Goal: Task Accomplishment & Management: Use online tool/utility

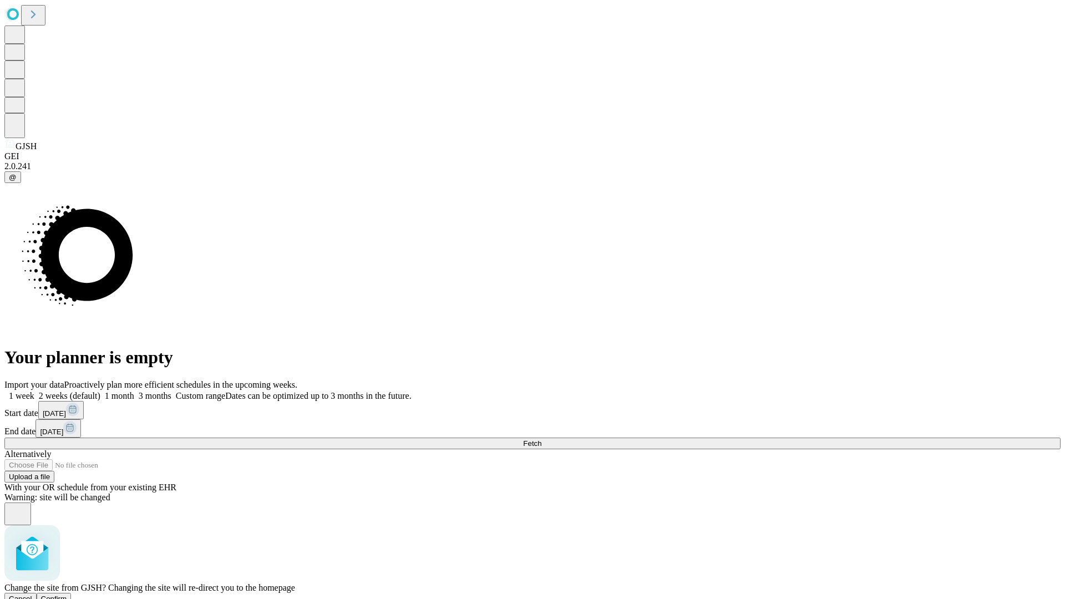
click at [67, 595] on span "Confirm" at bounding box center [54, 599] width 26 height 8
click at [100, 391] on label "2 weeks (default)" at bounding box center [67, 395] width 66 height 9
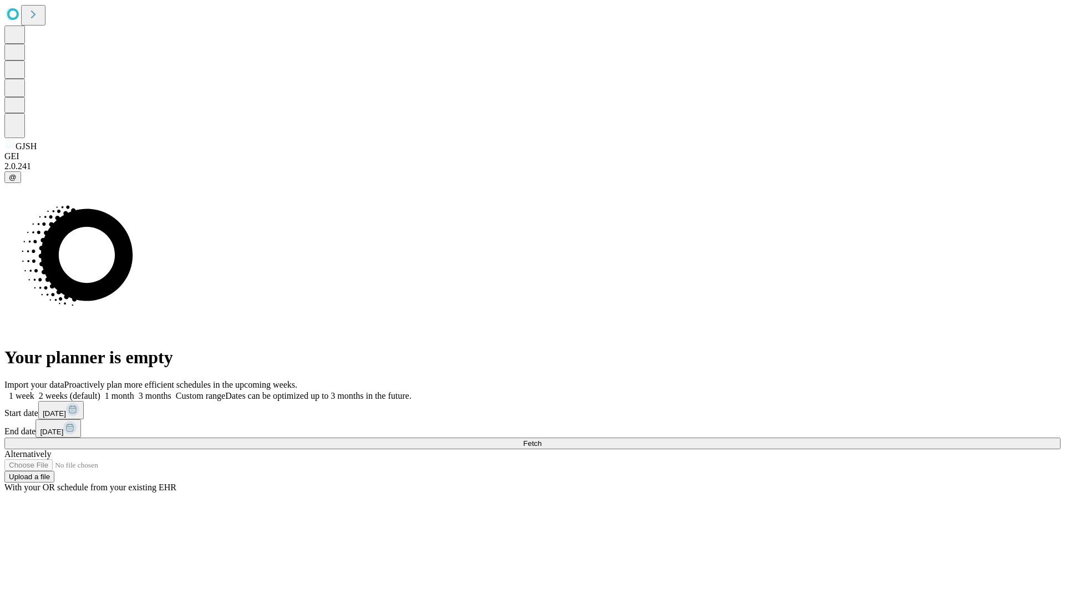
click at [542, 439] on span "Fetch" at bounding box center [532, 443] width 18 height 8
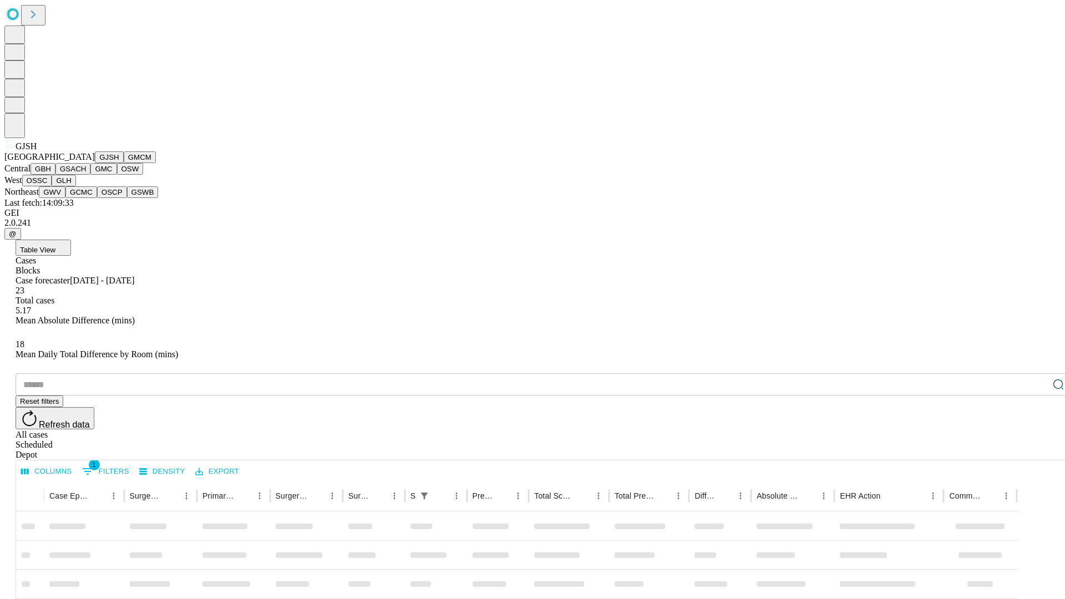
click at [124, 163] on button "GMCM" at bounding box center [140, 157] width 32 height 12
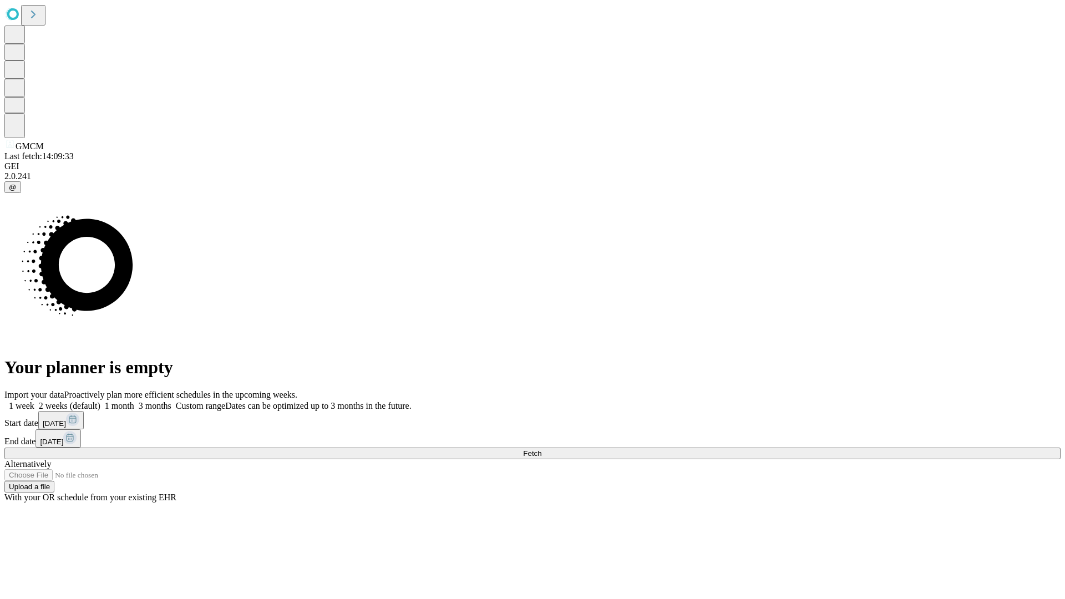
click at [100, 401] on label "2 weeks (default)" at bounding box center [67, 405] width 66 height 9
click at [542, 449] on span "Fetch" at bounding box center [532, 453] width 18 height 8
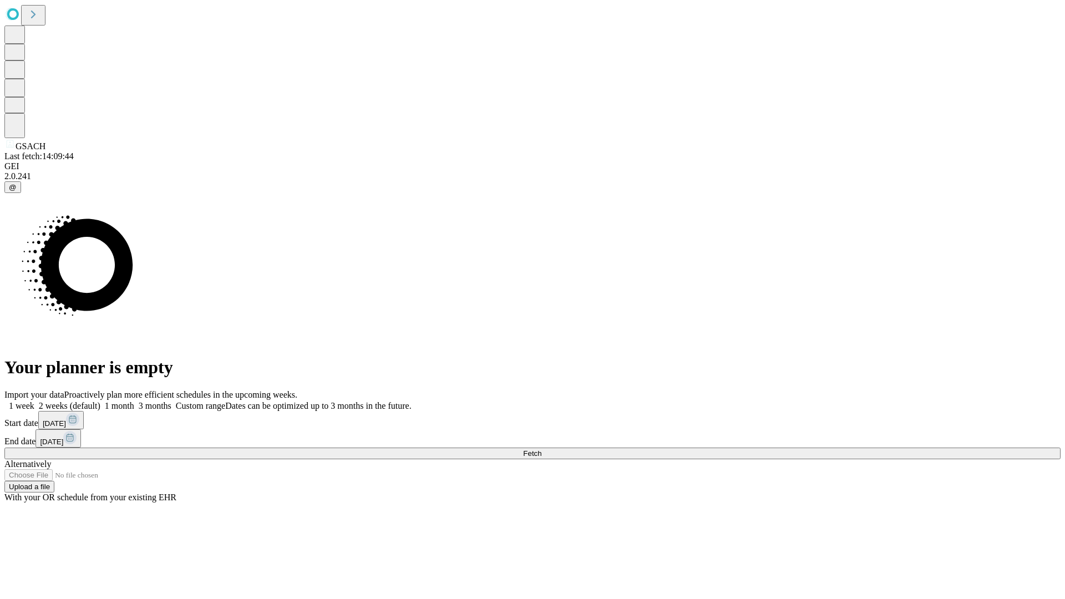
click at [100, 401] on label "2 weeks (default)" at bounding box center [67, 405] width 66 height 9
click at [542, 449] on span "Fetch" at bounding box center [532, 453] width 18 height 8
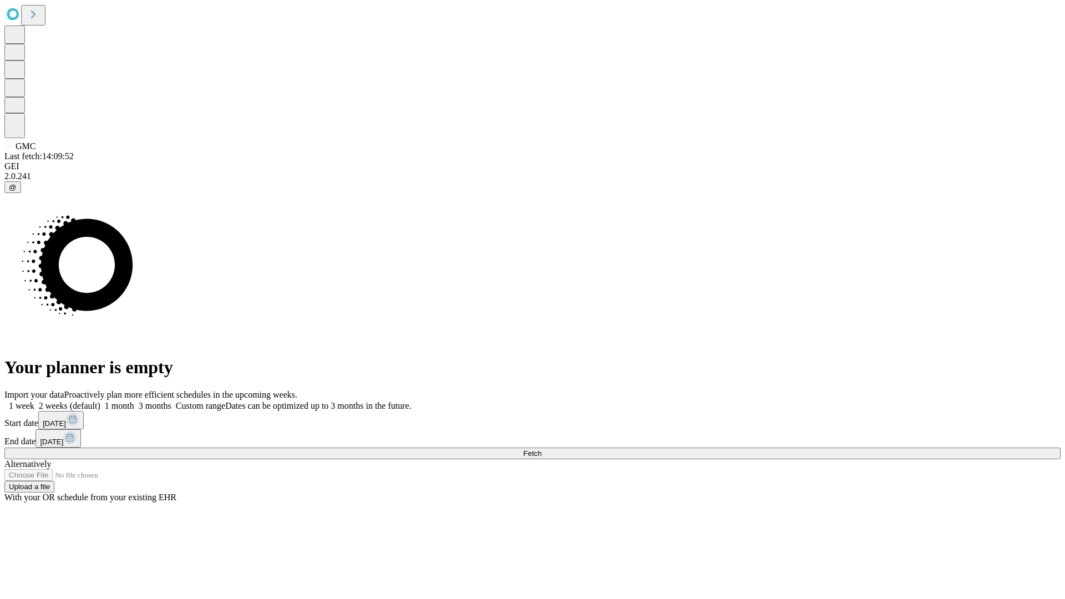
click at [100, 401] on label "2 weeks (default)" at bounding box center [67, 405] width 66 height 9
click at [542, 449] on span "Fetch" at bounding box center [532, 453] width 18 height 8
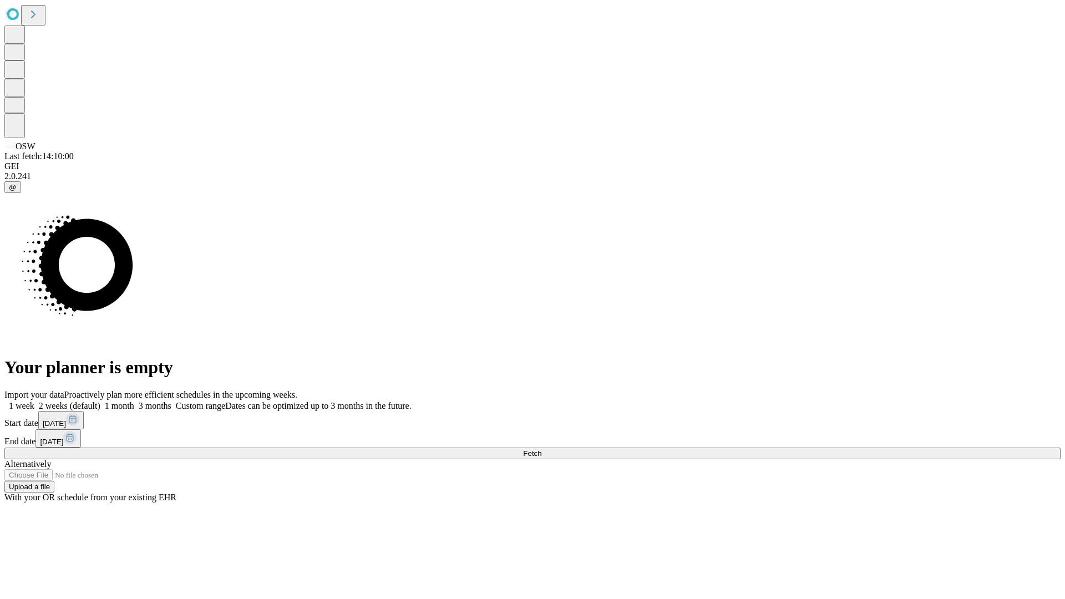
click at [100, 401] on label "2 weeks (default)" at bounding box center [67, 405] width 66 height 9
click at [542, 449] on span "Fetch" at bounding box center [532, 453] width 18 height 8
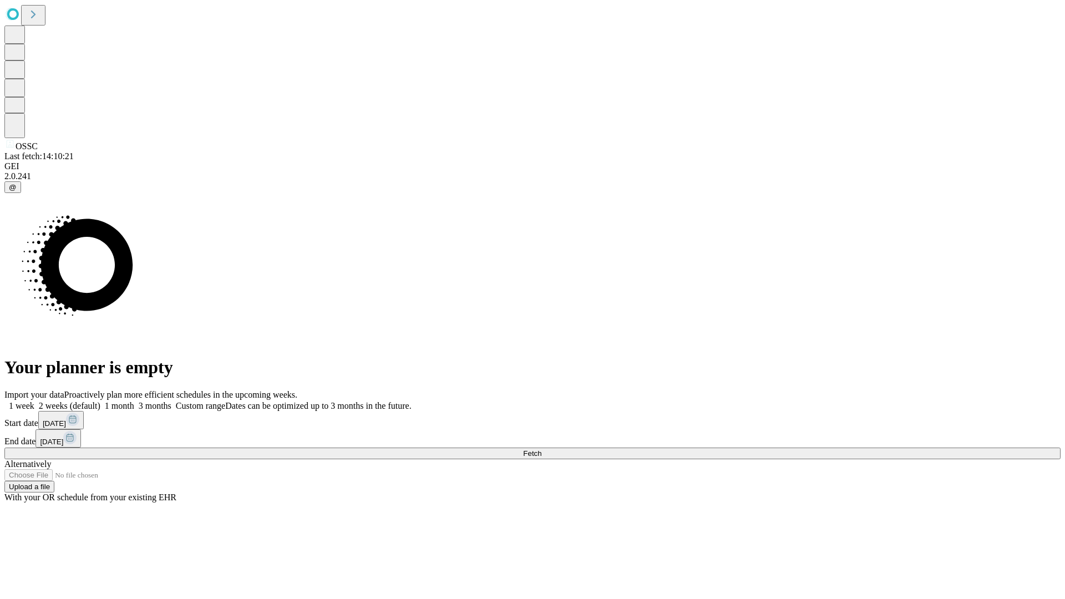
click at [542, 449] on span "Fetch" at bounding box center [532, 453] width 18 height 8
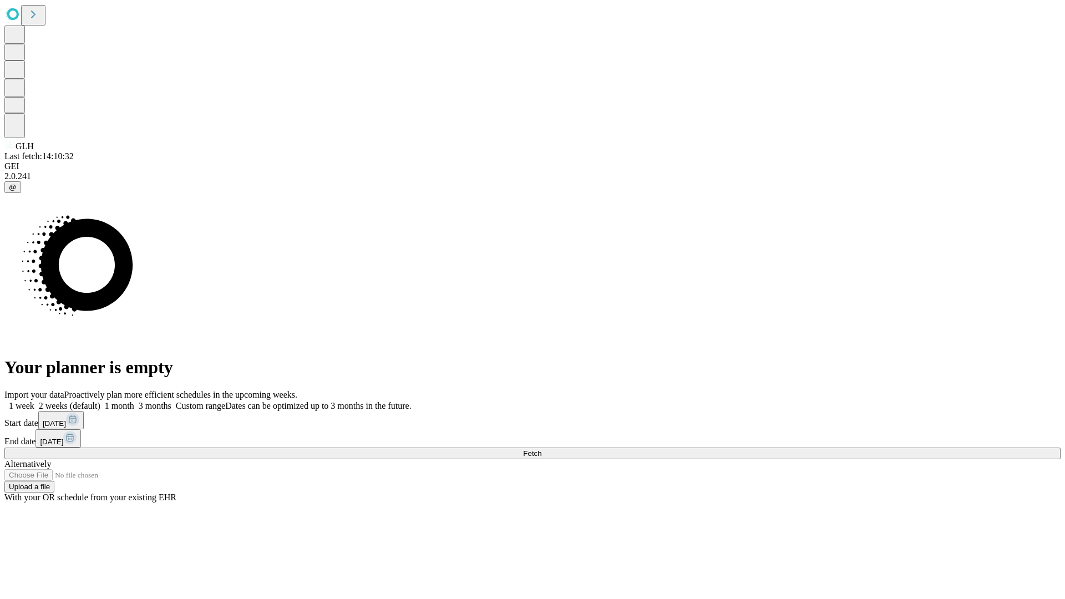
click at [100, 401] on label "2 weeks (default)" at bounding box center [67, 405] width 66 height 9
click at [542, 449] on span "Fetch" at bounding box center [532, 453] width 18 height 8
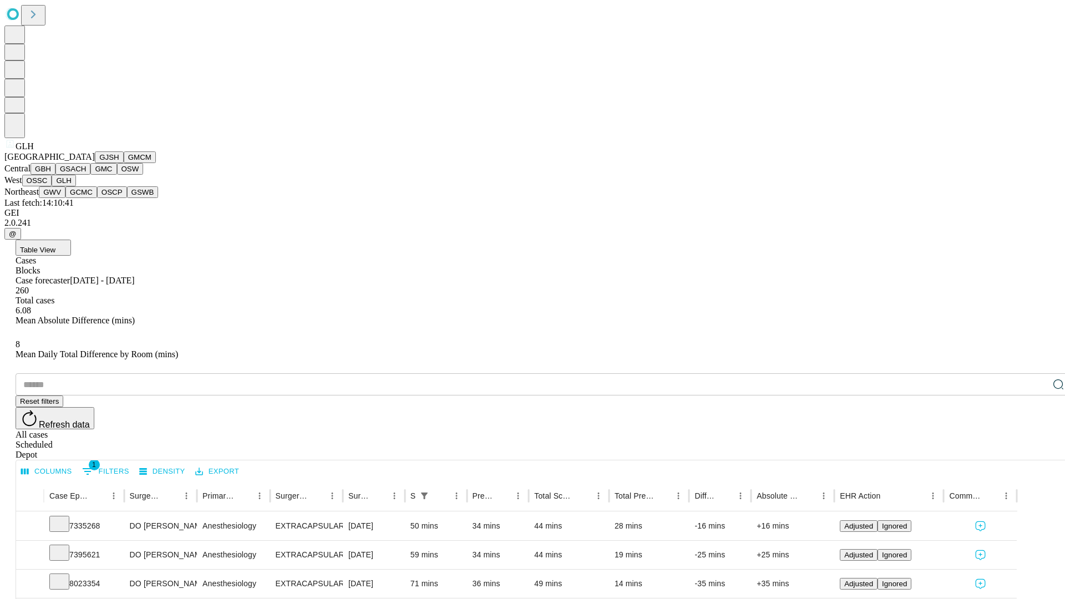
click at [65, 198] on button "GWV" at bounding box center [52, 192] width 27 height 12
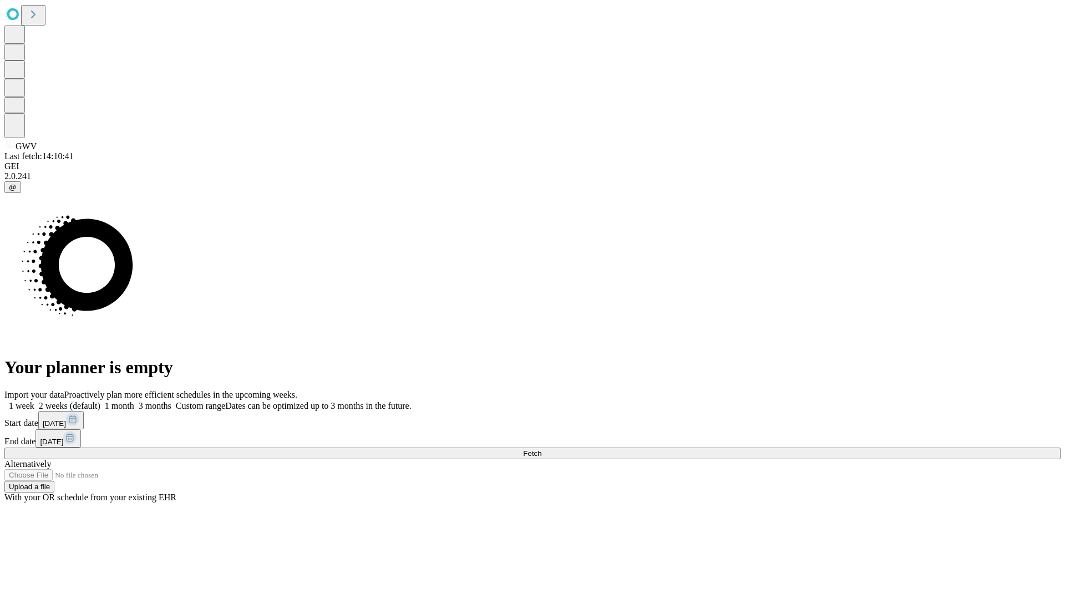
click at [542, 449] on span "Fetch" at bounding box center [532, 453] width 18 height 8
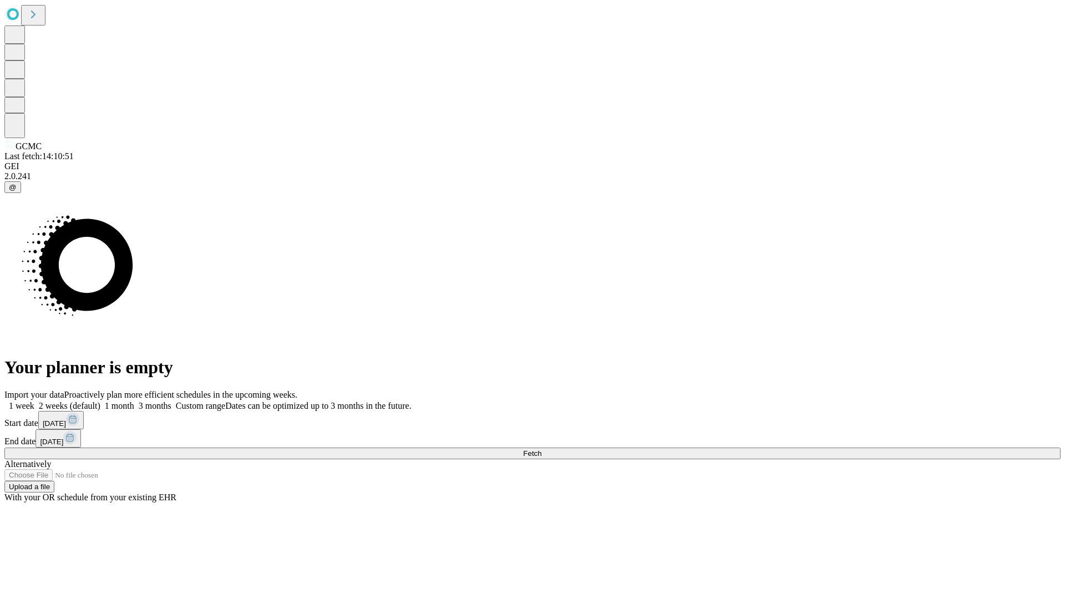
click at [100, 401] on label "2 weeks (default)" at bounding box center [67, 405] width 66 height 9
click at [542, 449] on span "Fetch" at bounding box center [532, 453] width 18 height 8
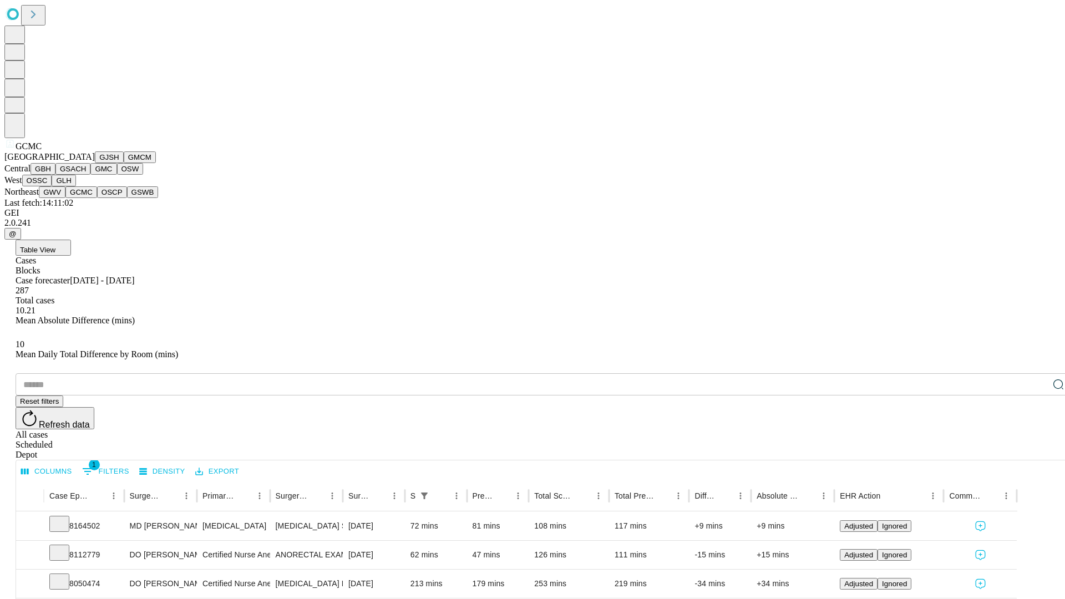
click at [97, 198] on button "OSCP" at bounding box center [112, 192] width 30 height 12
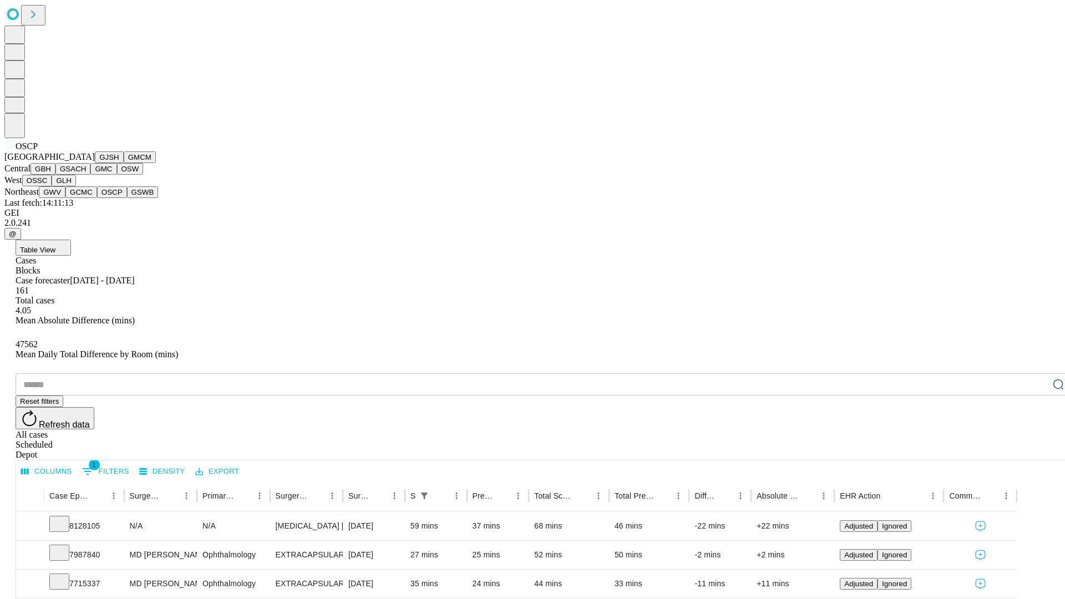
click at [127, 198] on button "GSWB" at bounding box center [143, 192] width 32 height 12
